Goal: Find specific page/section: Find specific page/section

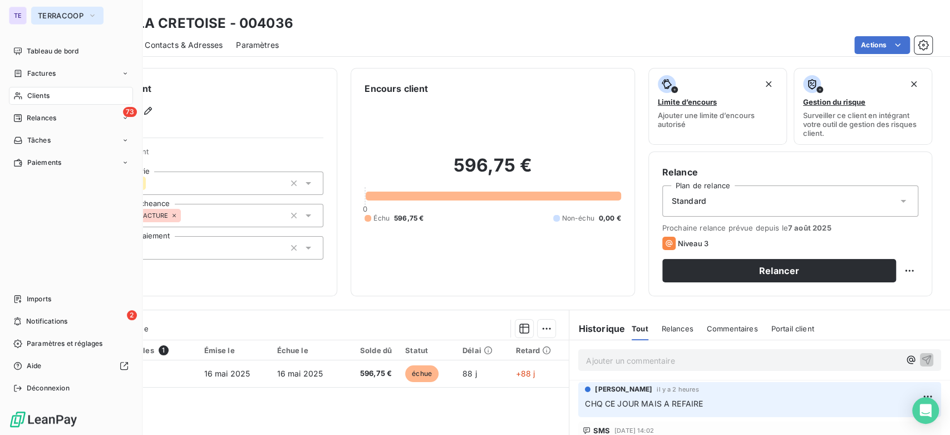
click at [83, 13] on button "TERRACOOP" at bounding box center [67, 16] width 72 height 18
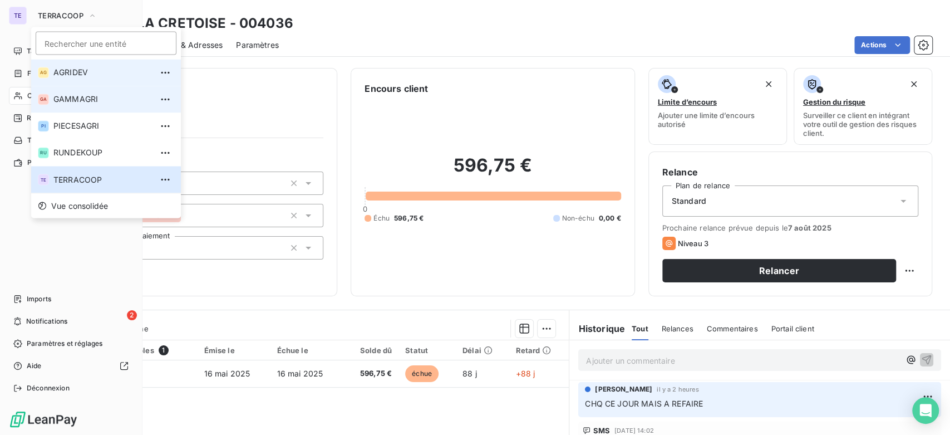
click at [77, 73] on span "AGRIDEV" at bounding box center [102, 72] width 99 height 11
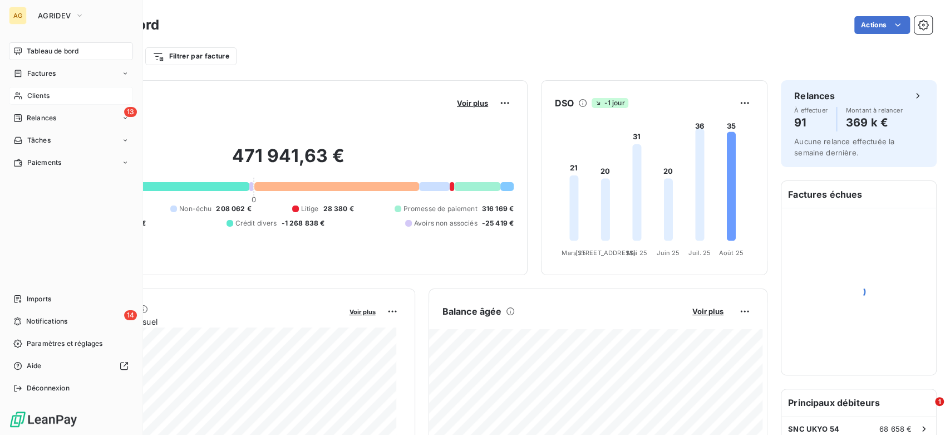
click at [47, 93] on span "Clients" at bounding box center [38, 96] width 22 height 10
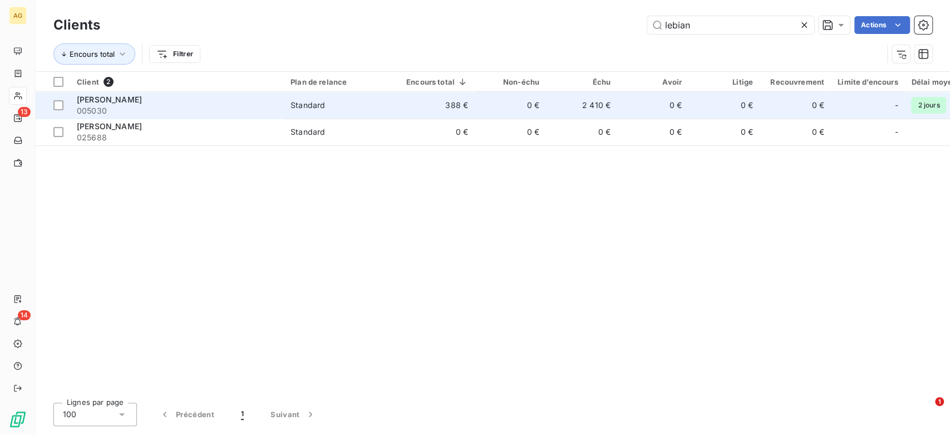
type input "lebian"
click at [440, 102] on td "388 €" at bounding box center [437, 105] width 75 height 27
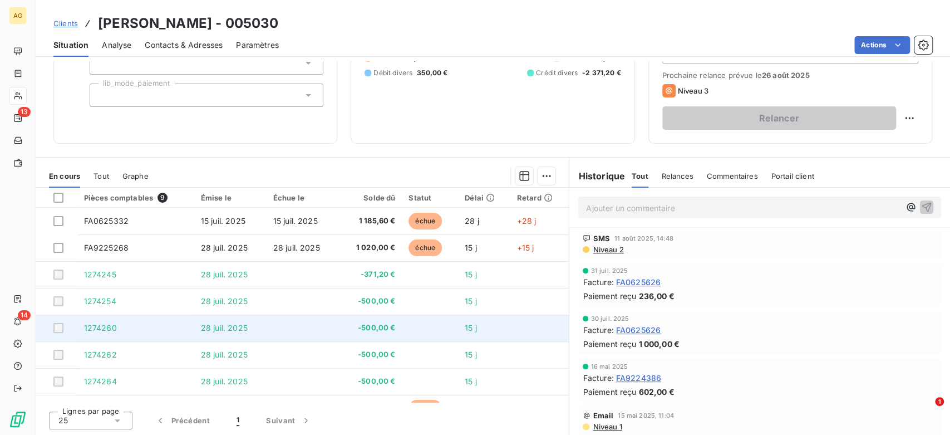
scroll to position [46, 0]
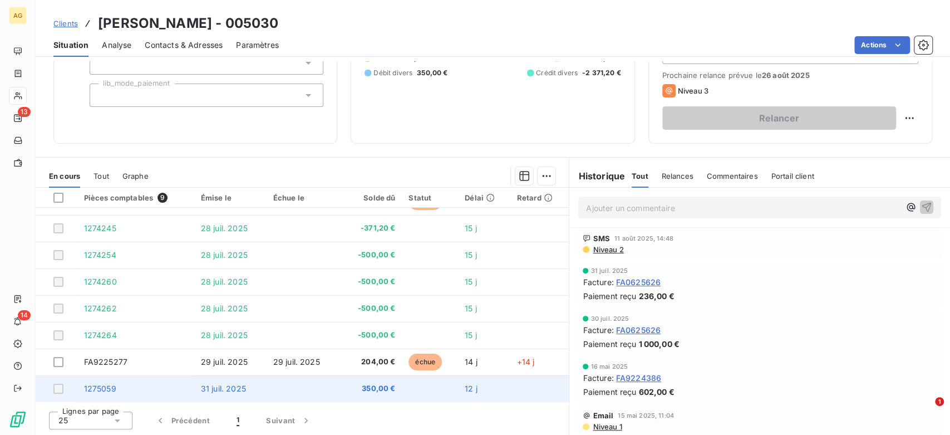
click at [370, 388] on span "350,00 €" at bounding box center [371, 388] width 50 height 11
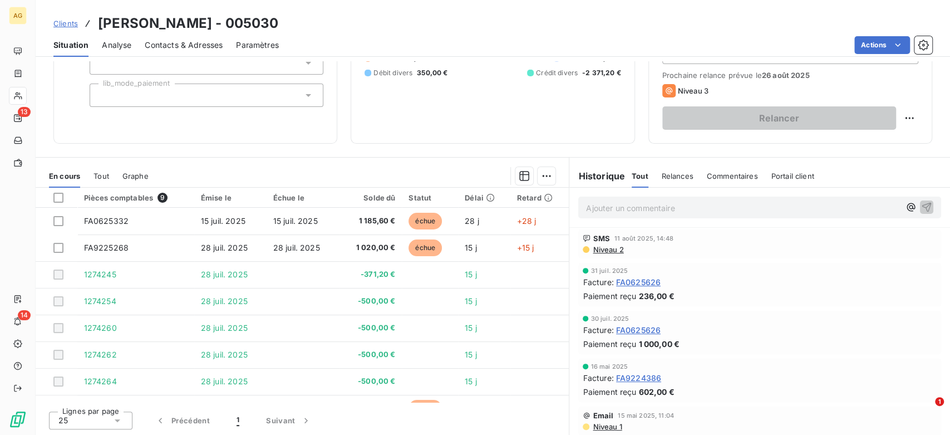
scroll to position [62, 0]
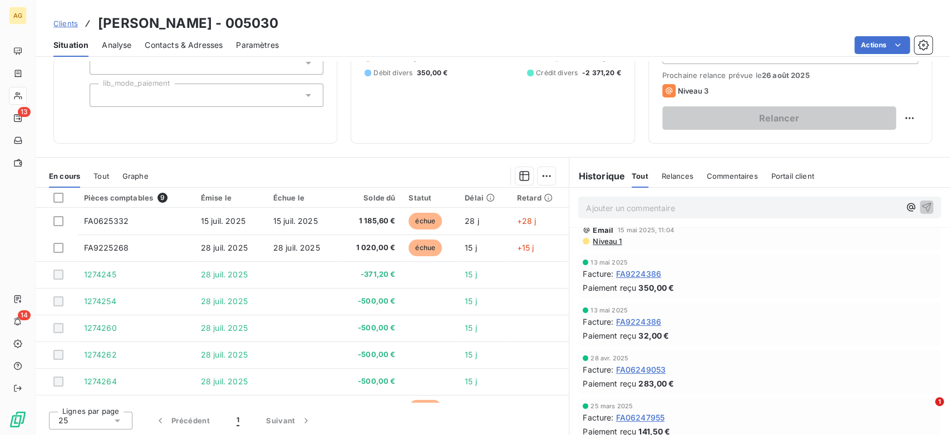
click at [595, 239] on span "Niveau 1" at bounding box center [607, 241] width 30 height 9
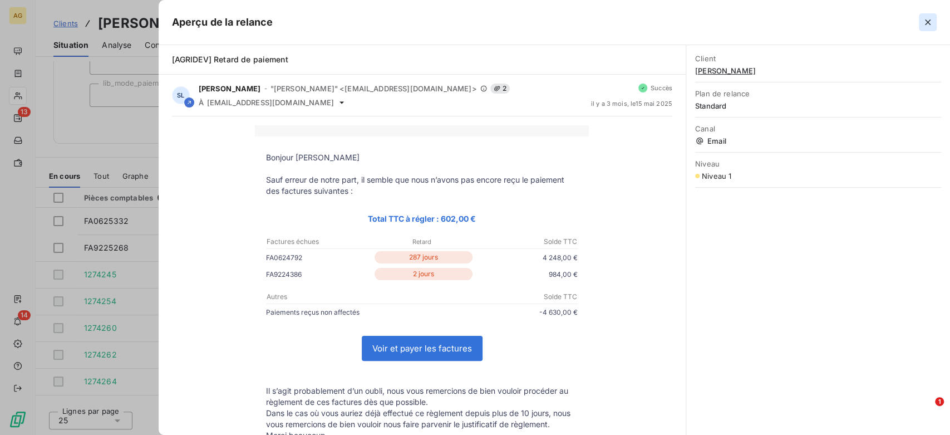
click at [925, 24] on icon "button" at bounding box center [928, 22] width 6 height 6
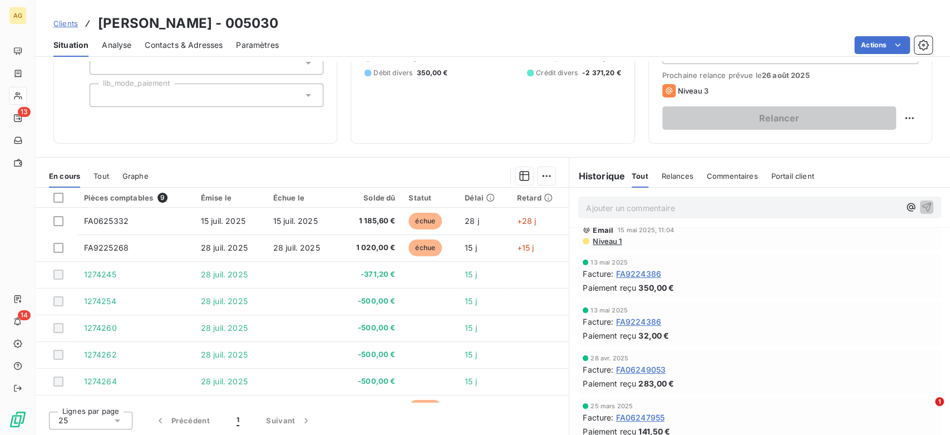
click at [600, 239] on span "Niveau 1" at bounding box center [607, 241] width 30 height 9
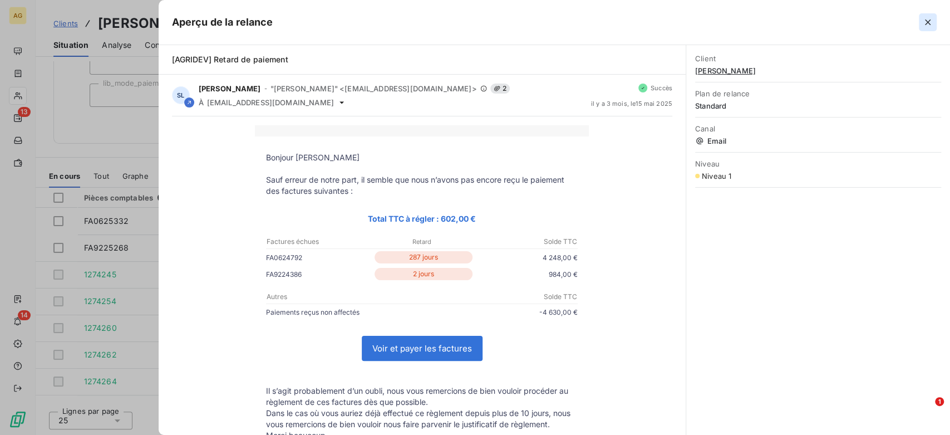
click at [926, 15] on button "button" at bounding box center [928, 22] width 18 height 18
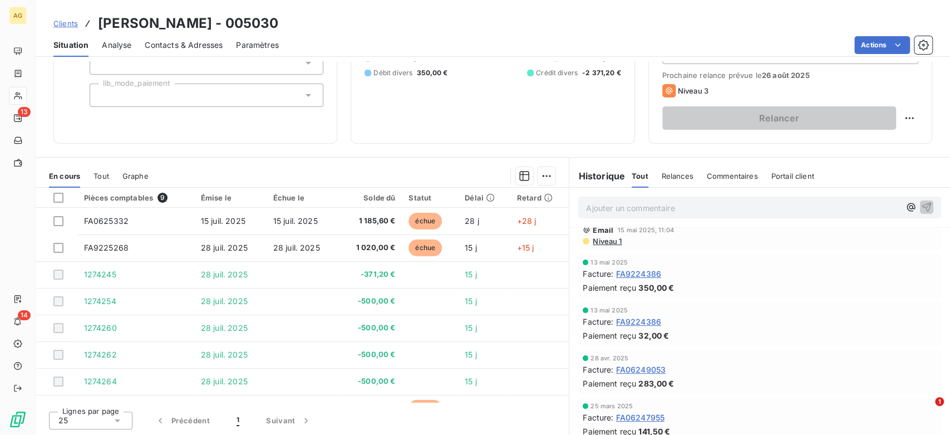
scroll to position [0, 0]
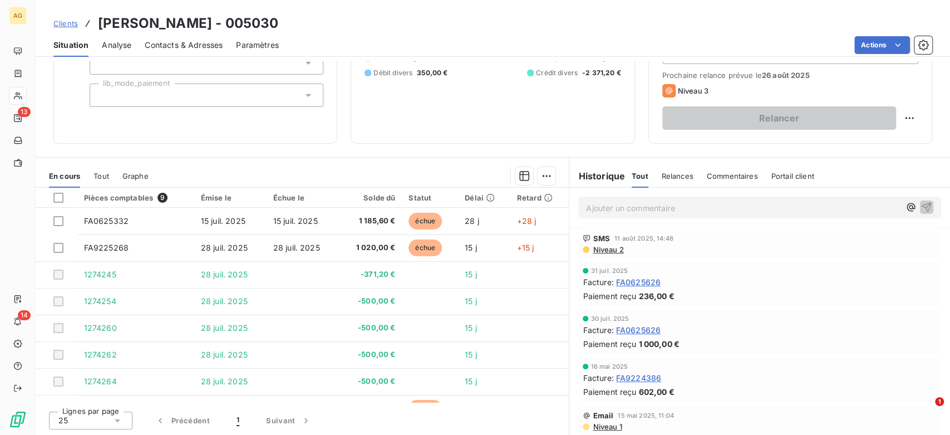
click at [600, 248] on span "Niveau 2" at bounding box center [608, 249] width 32 height 9
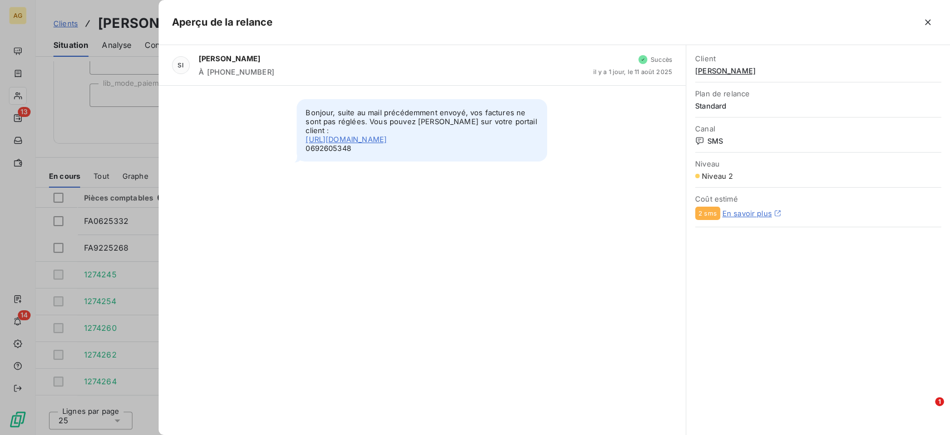
click at [387, 144] on link "[URL][DOMAIN_NAME]" at bounding box center [346, 139] width 81 height 9
